Goal: Task Accomplishment & Management: Manage account settings

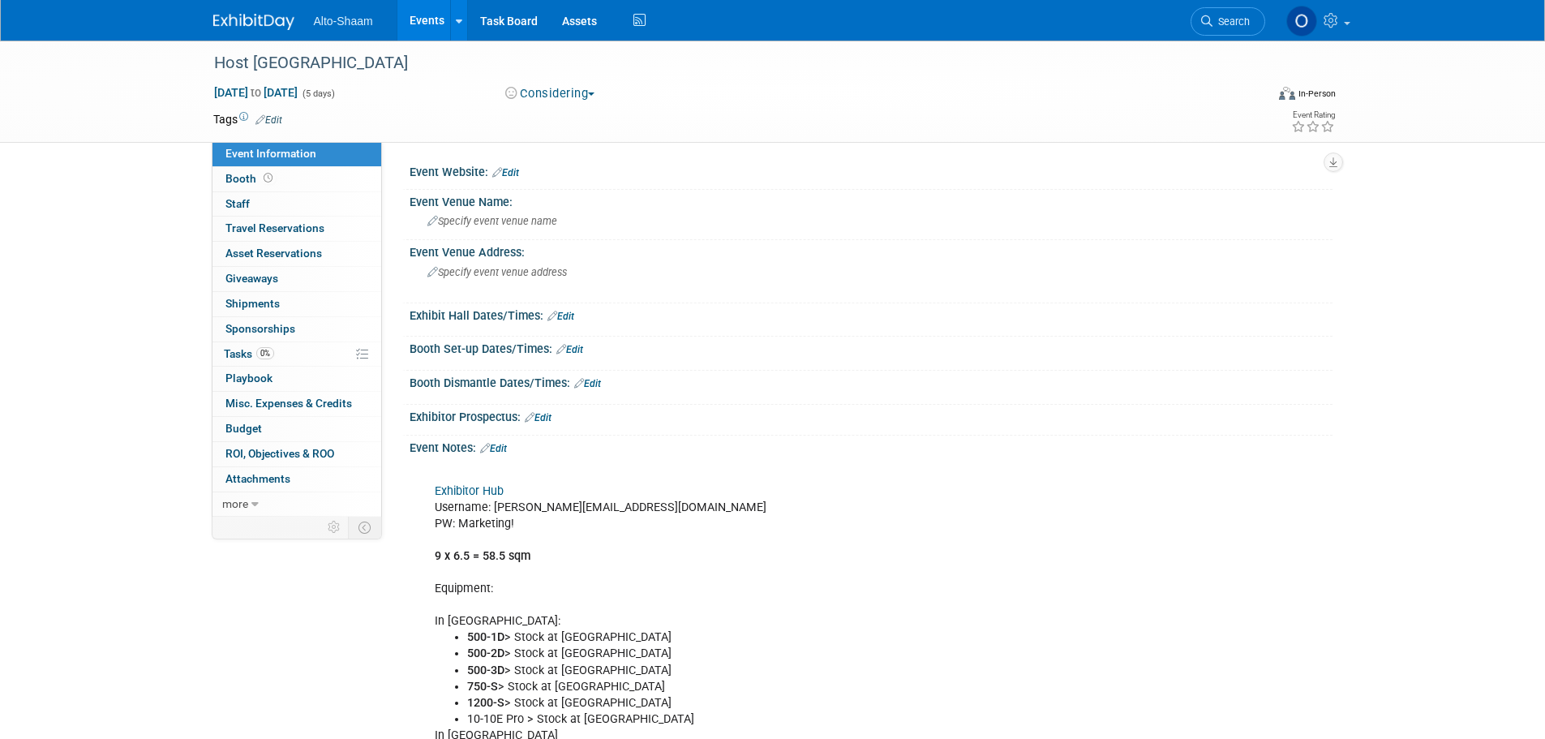
click at [394, 12] on li "Alto-Shaam" at bounding box center [355, 15] width 83 height 24
click at [431, 18] on link "Events" at bounding box center [426, 20] width 59 height 41
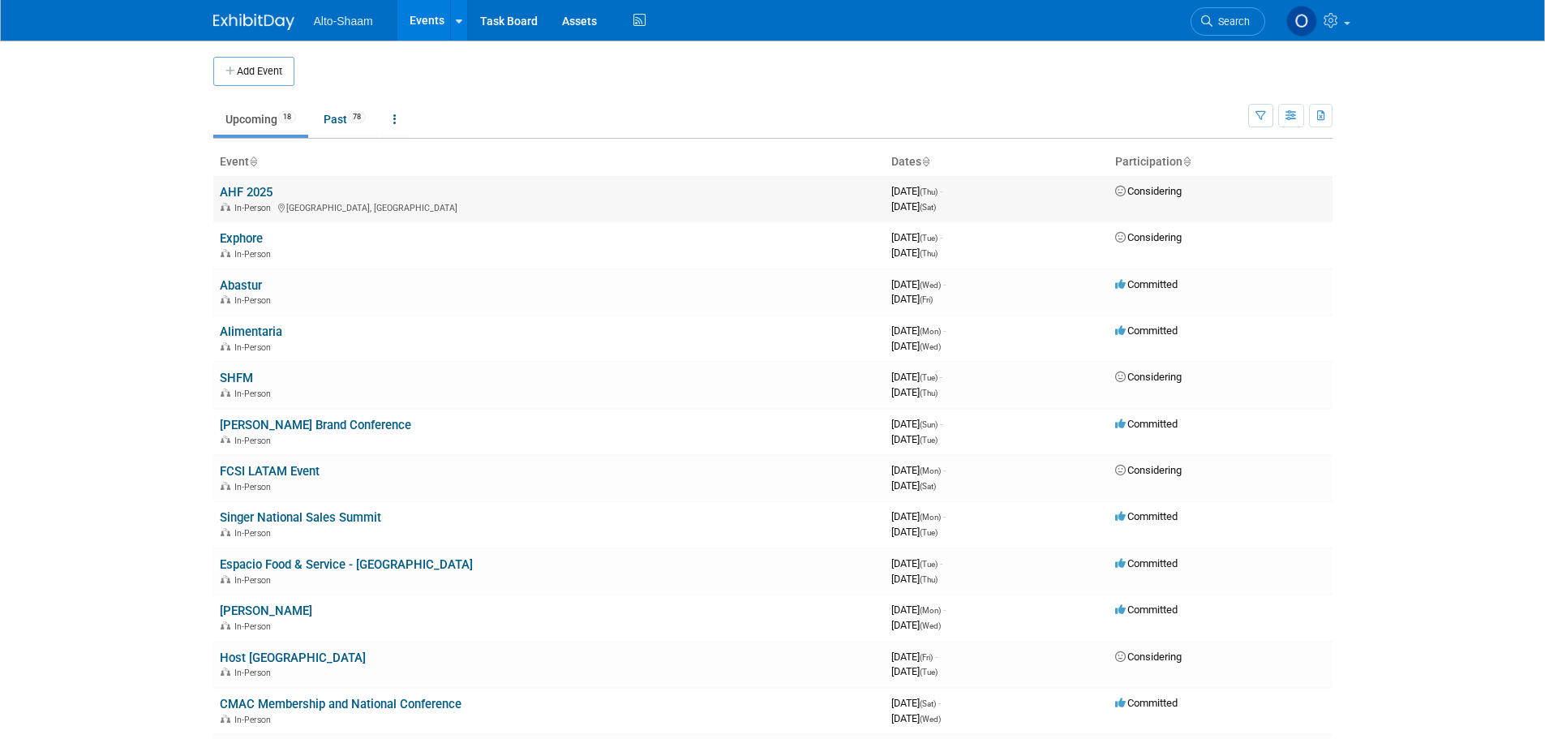
click at [263, 191] on link "AHF 2025" at bounding box center [246, 192] width 53 height 15
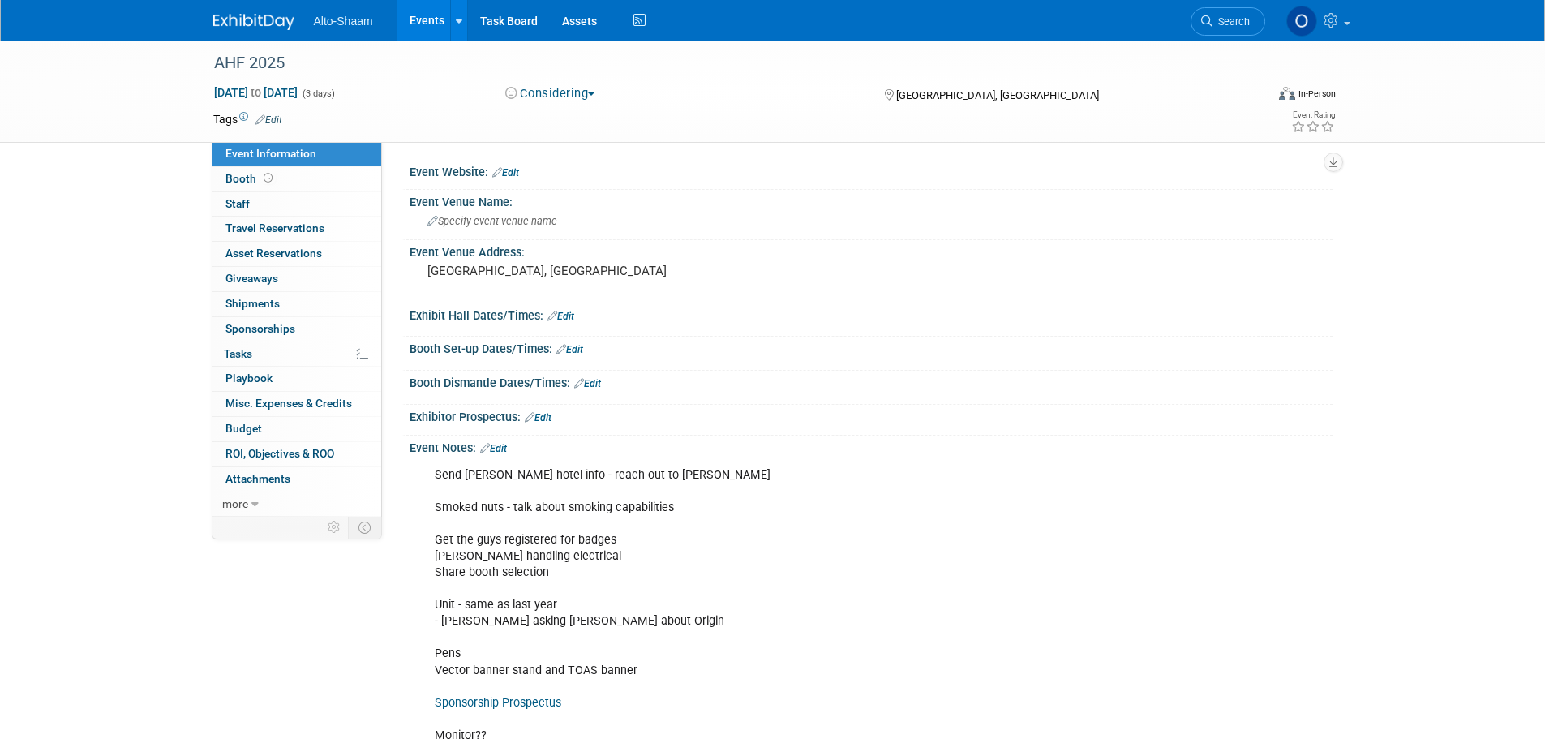
click at [560, 90] on button "Considering" at bounding box center [549, 93] width 101 height 17
click at [567, 113] on link "Committed" at bounding box center [564, 120] width 128 height 23
click at [417, 15] on link "Events" at bounding box center [426, 20] width 59 height 41
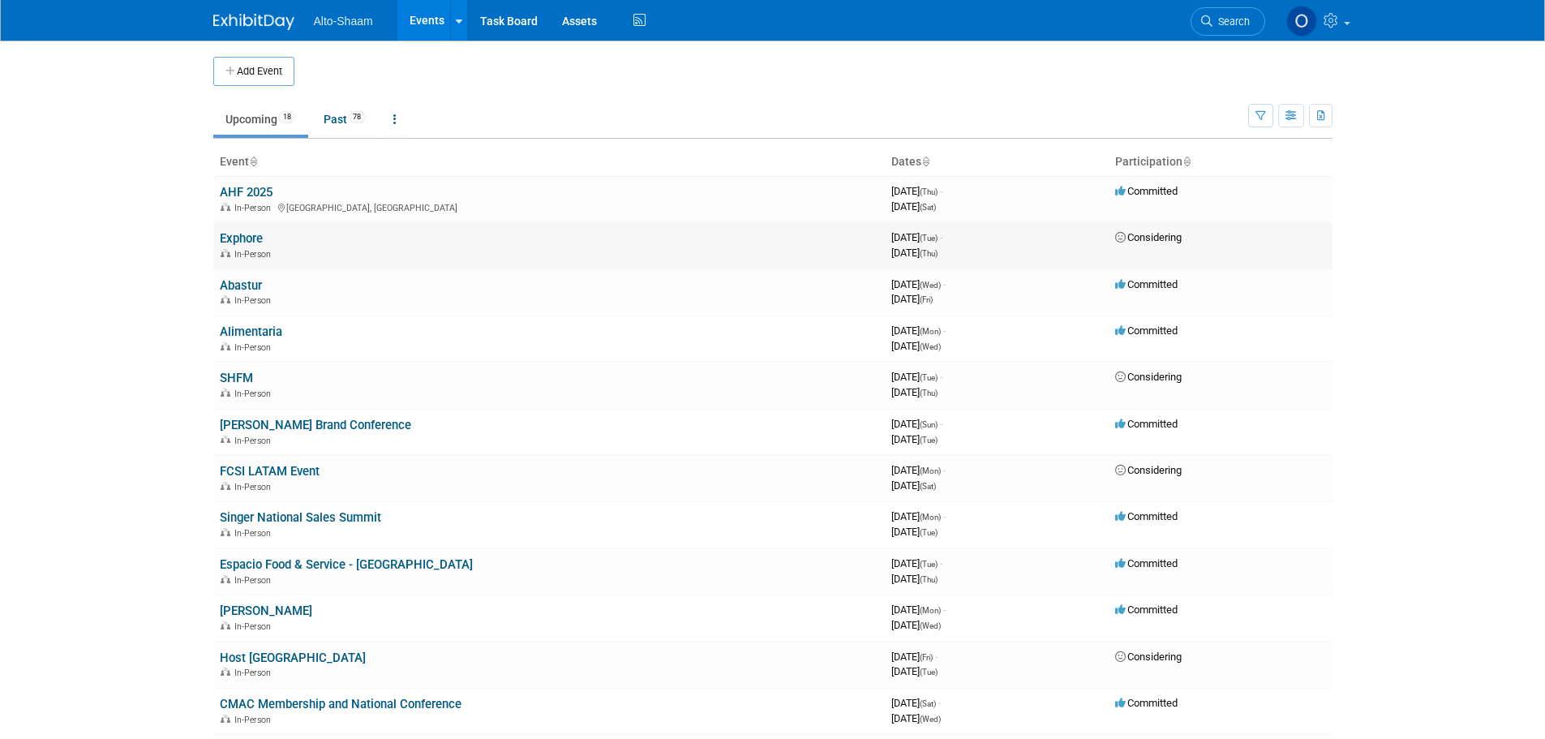
click at [345, 251] on div "In-Person" at bounding box center [549, 253] width 658 height 13
click at [247, 237] on link "Exphore" at bounding box center [241, 238] width 43 height 15
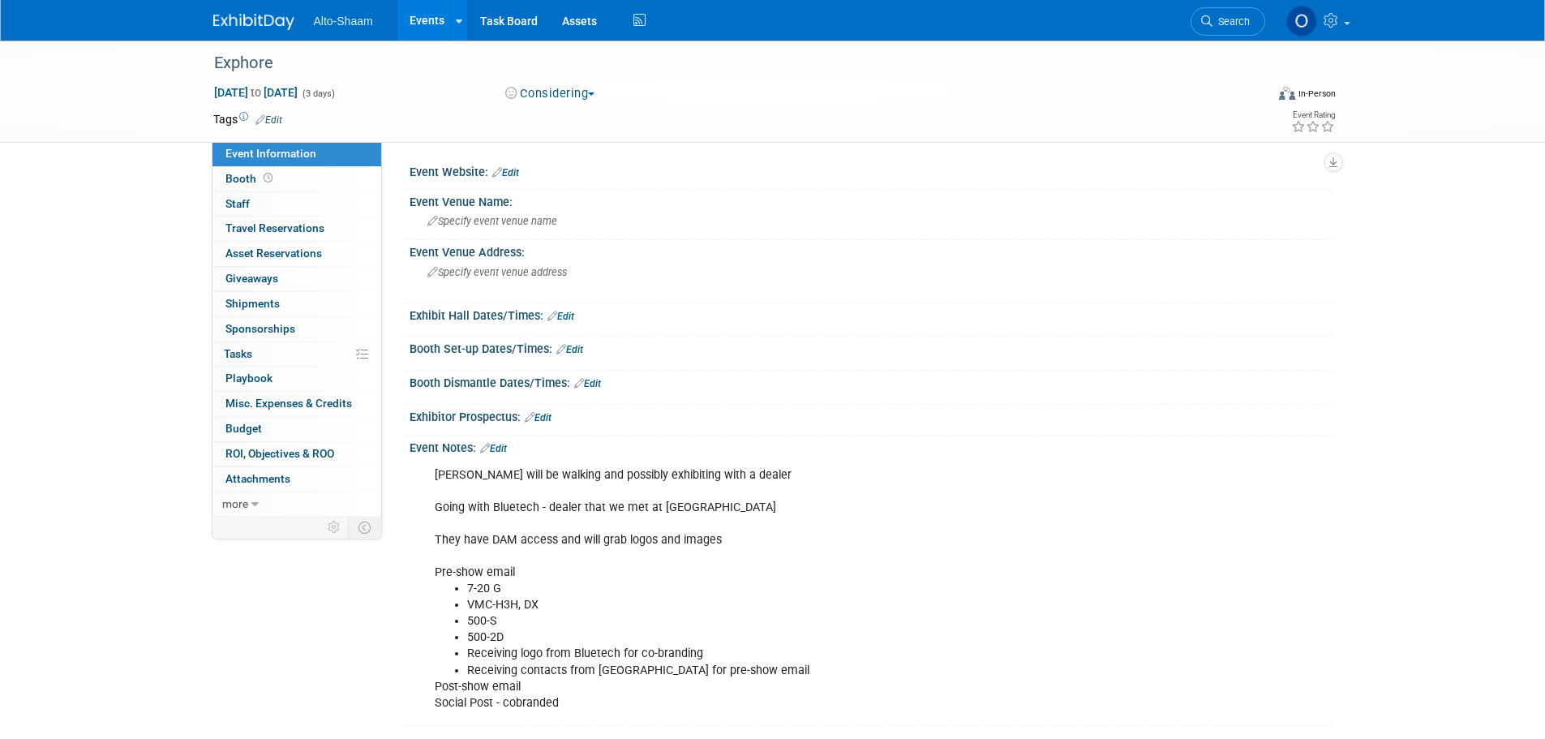
click at [581, 94] on button "Considering" at bounding box center [549, 93] width 101 height 17
click at [578, 117] on link "Committed" at bounding box center [564, 120] width 128 height 23
click at [426, 28] on link "Events" at bounding box center [426, 20] width 59 height 41
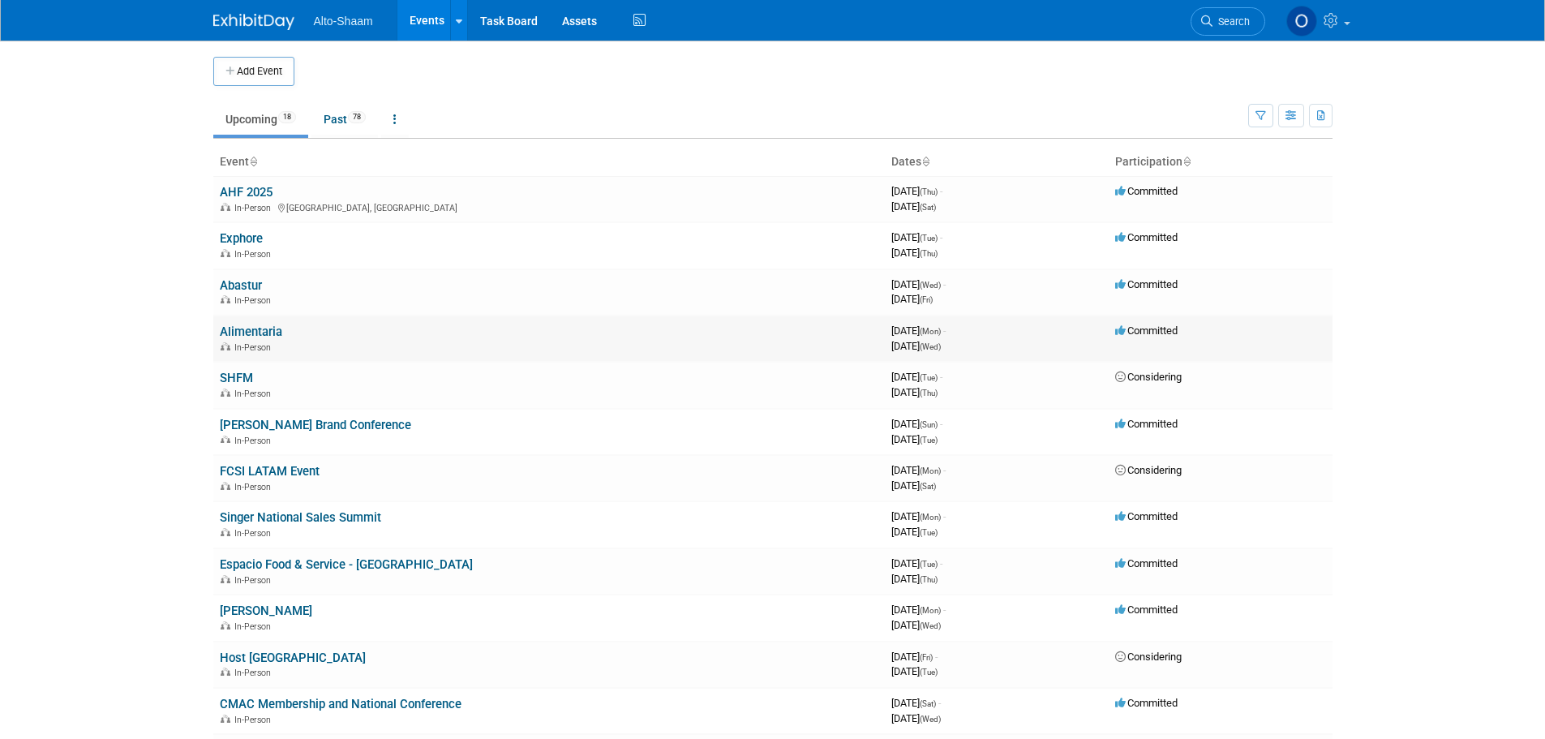
click at [234, 336] on link "Alimentaria" at bounding box center [251, 331] width 62 height 15
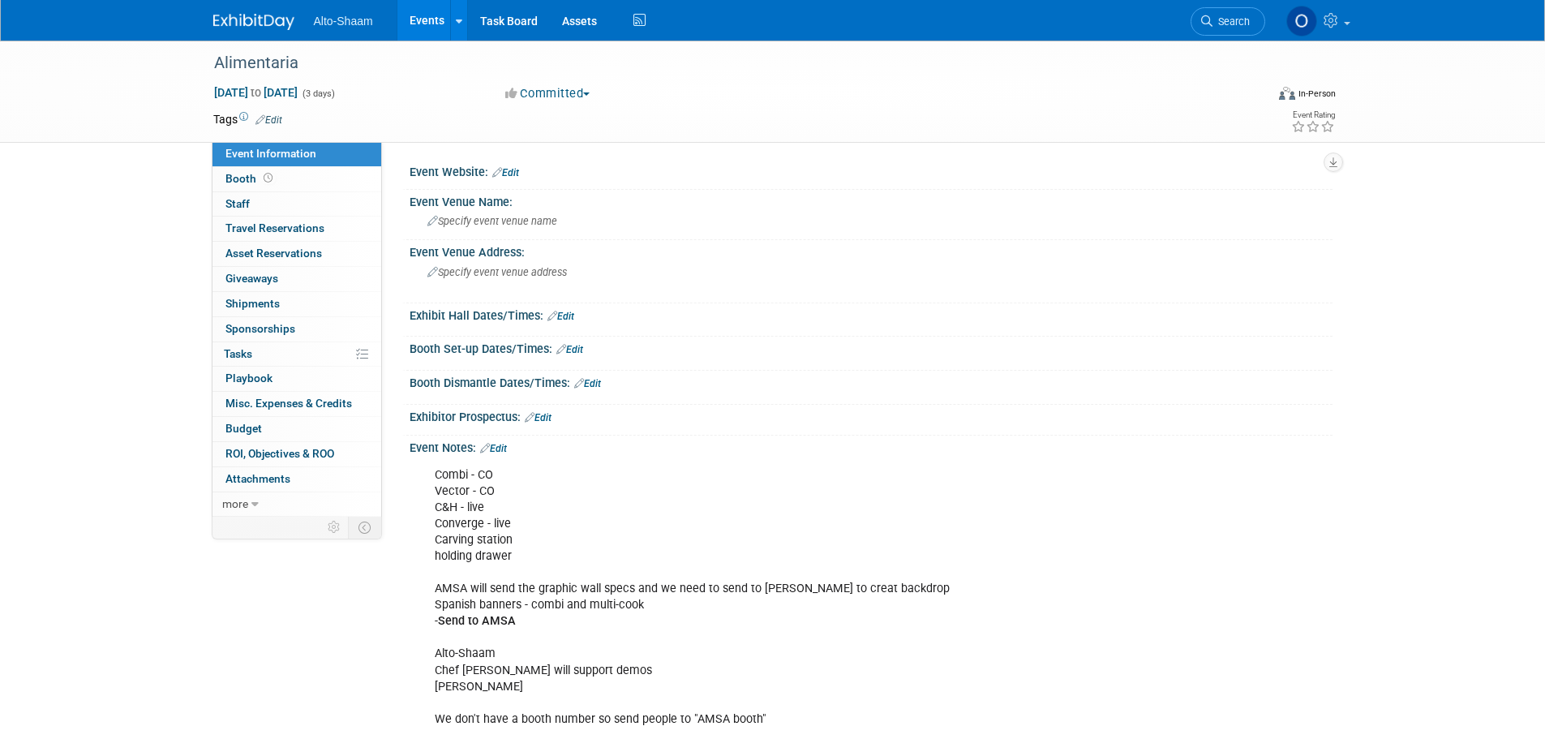
click at [435, 27] on link "Events" at bounding box center [426, 20] width 59 height 41
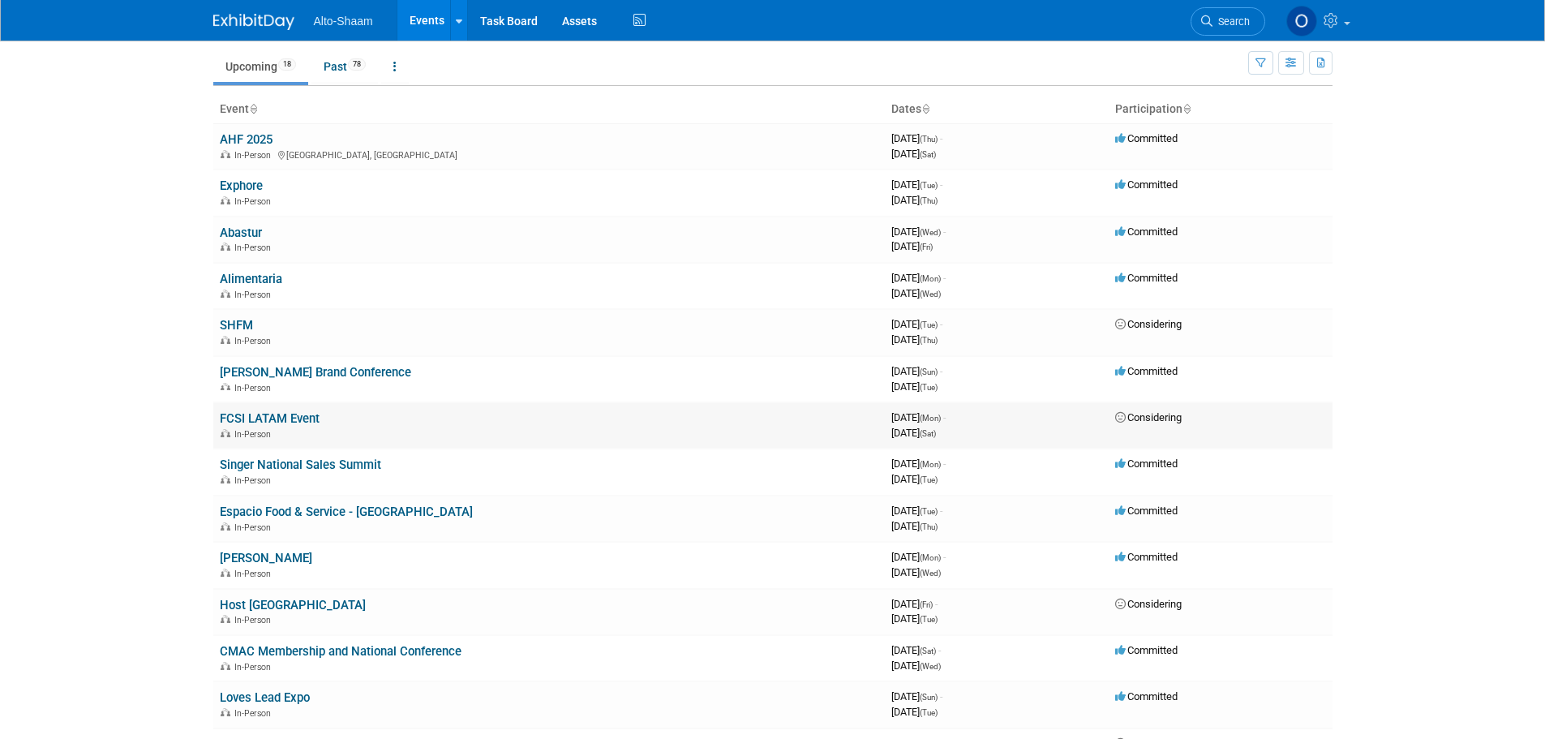
scroll to position [81, 0]
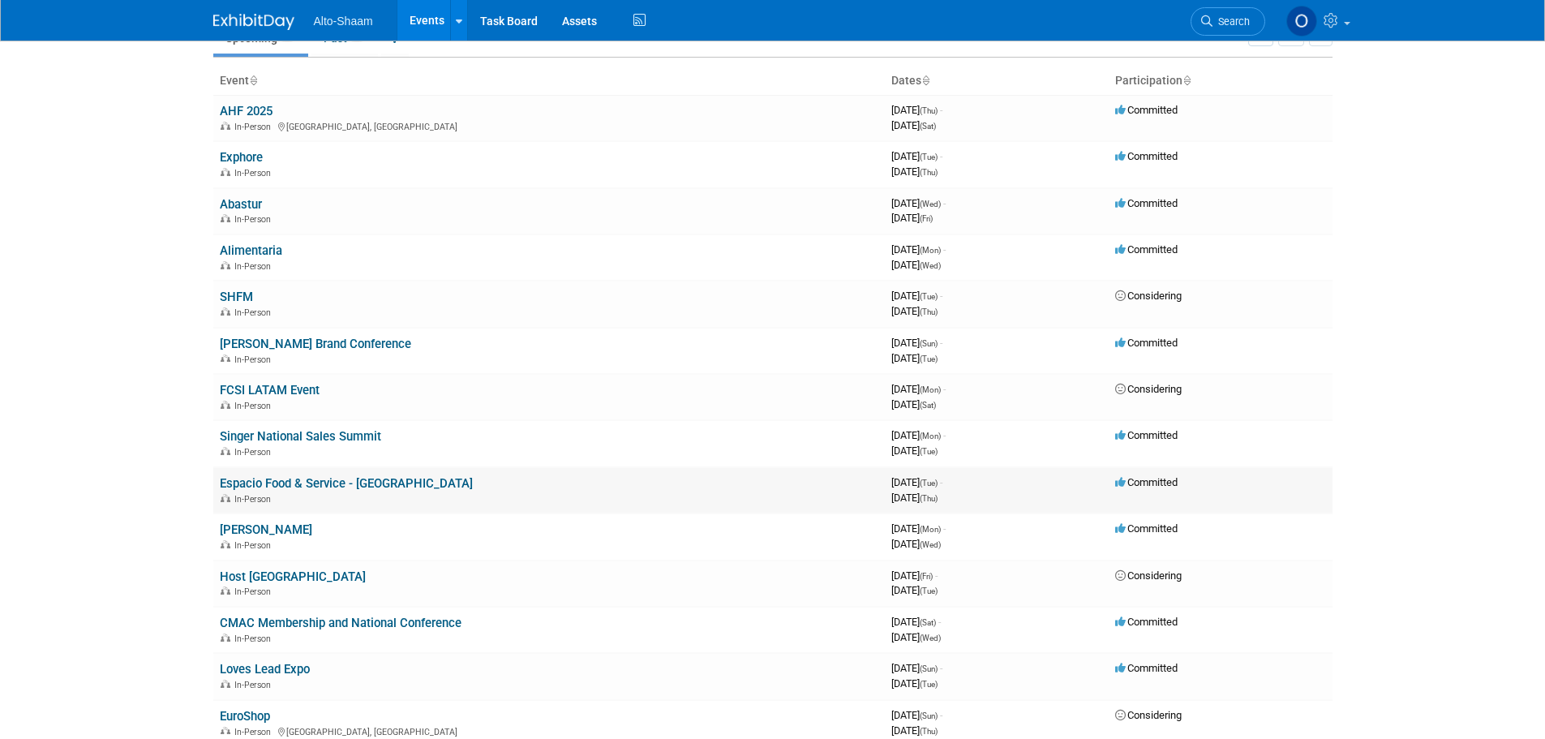
click at [351, 483] on link "Espacio Food & Service - [GEOGRAPHIC_DATA]" at bounding box center [346, 483] width 253 height 15
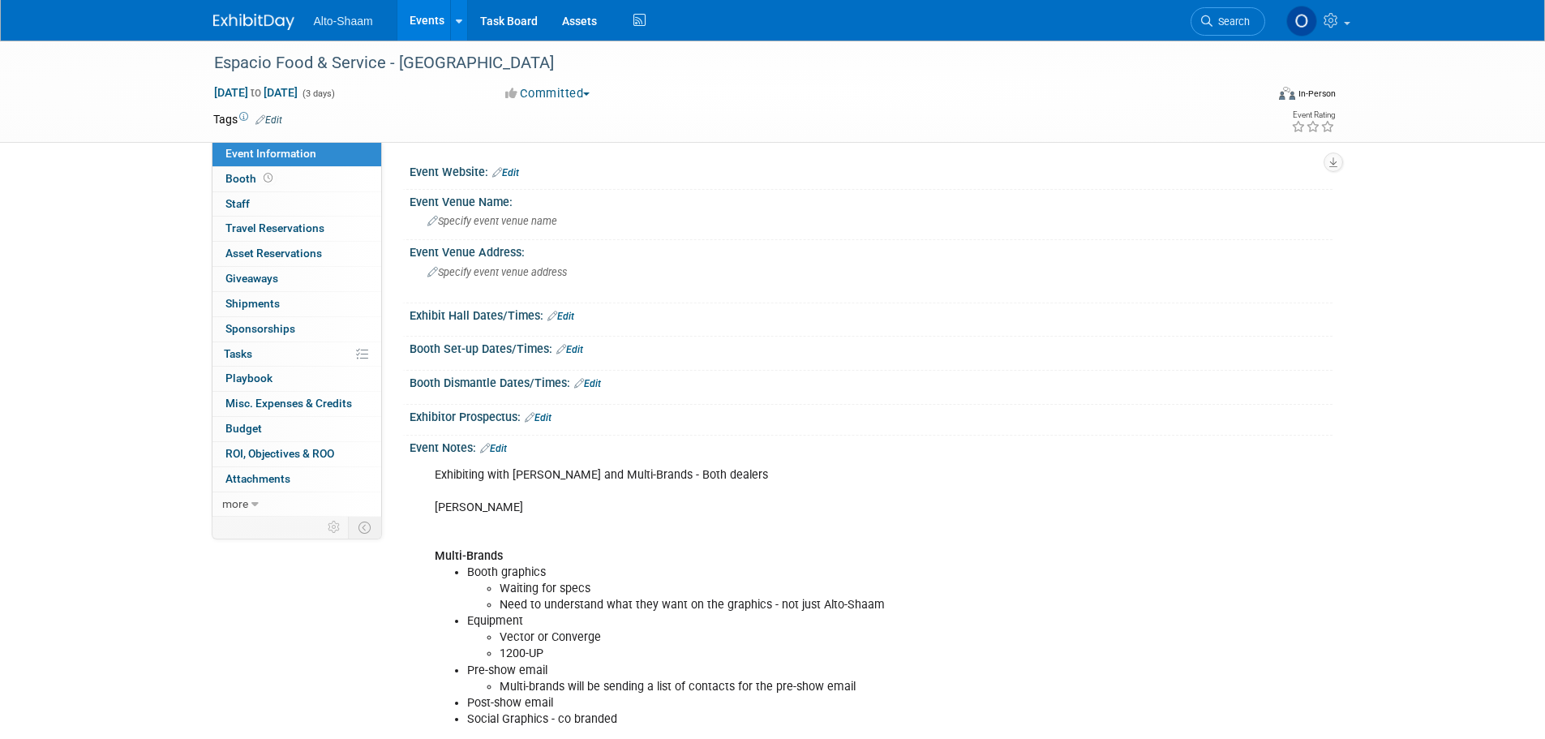
click at [431, 15] on link "Events" at bounding box center [426, 20] width 59 height 41
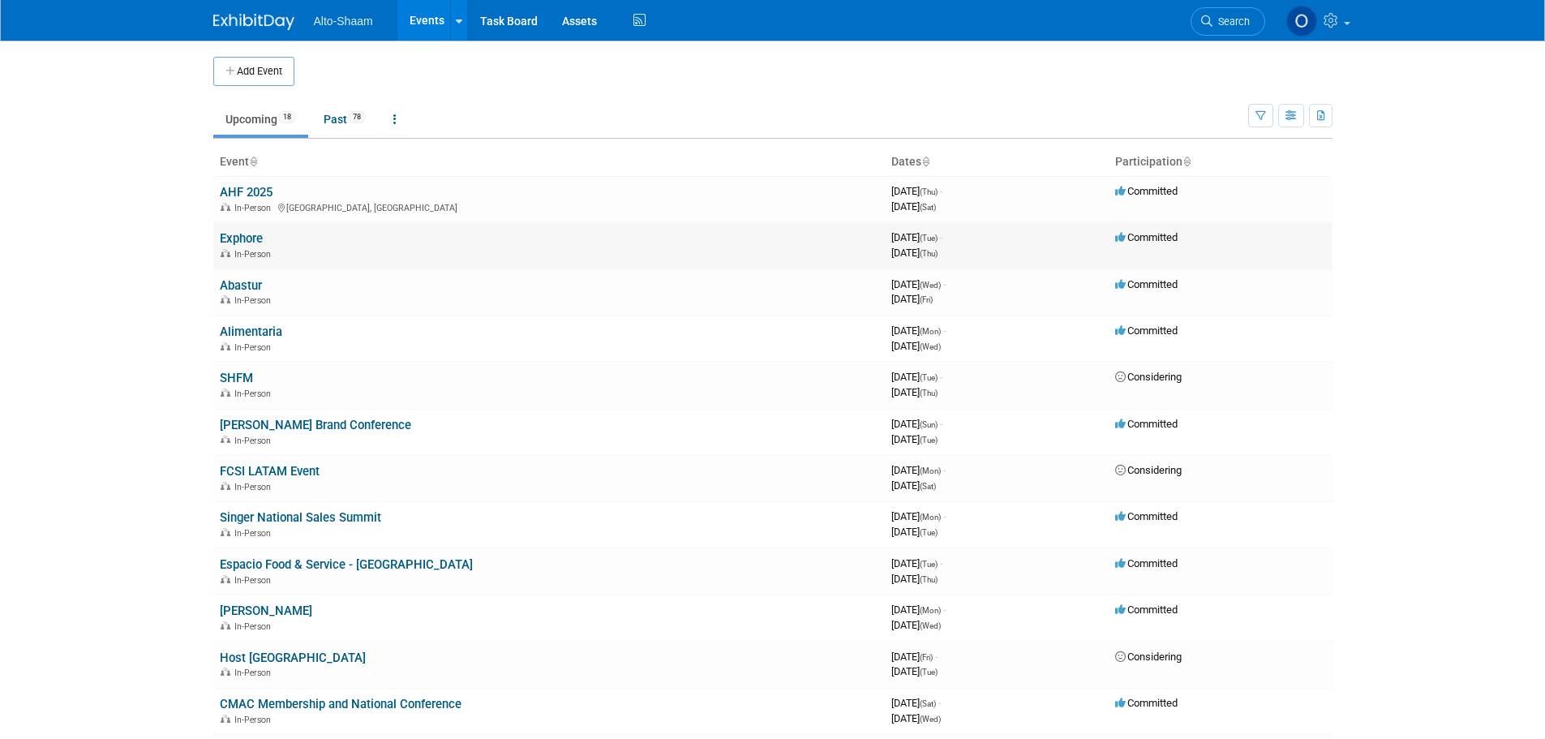
click at [238, 238] on link "Exphore" at bounding box center [241, 238] width 43 height 15
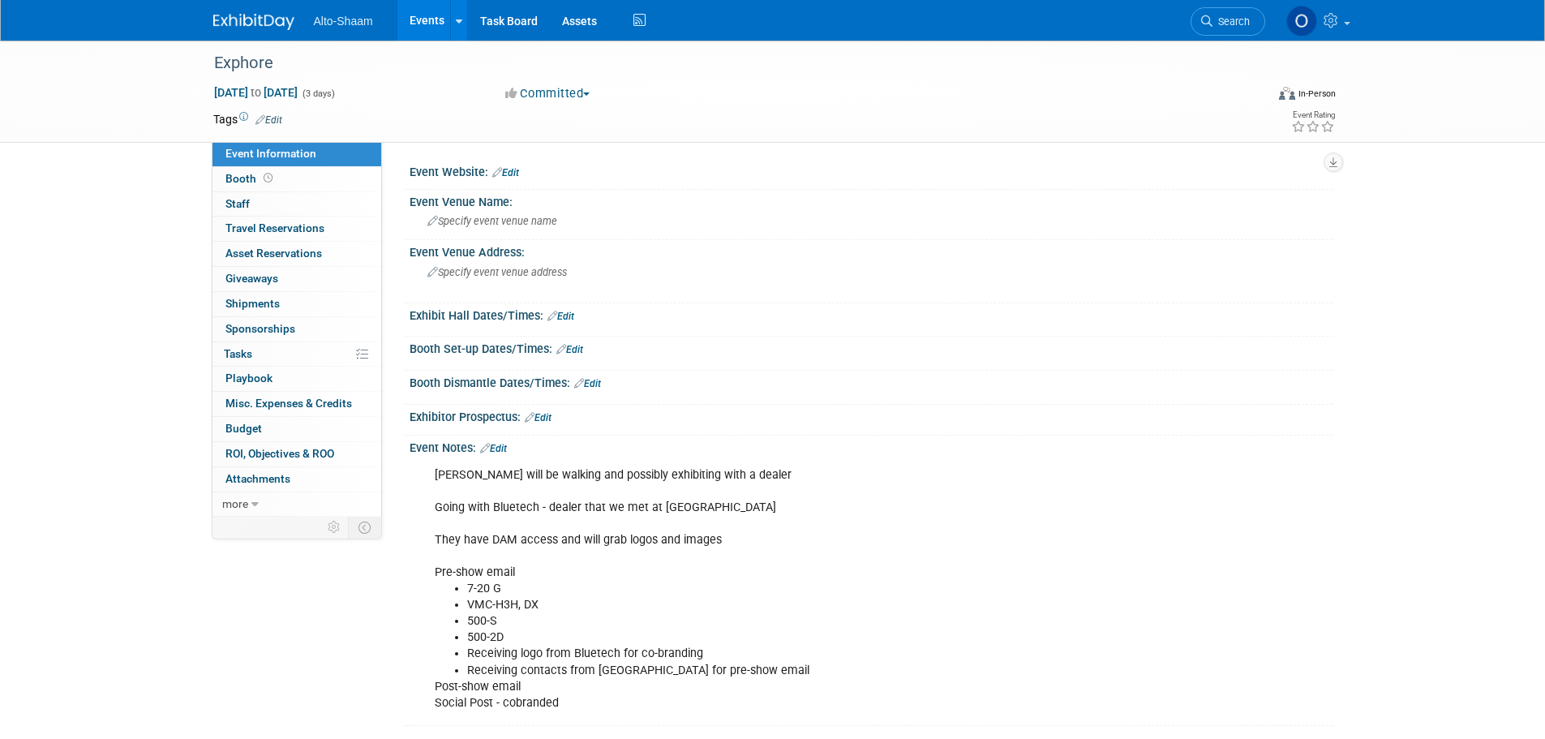
click at [429, 32] on link "Events" at bounding box center [426, 20] width 59 height 41
